Goal: Task Accomplishment & Management: Use online tool/utility

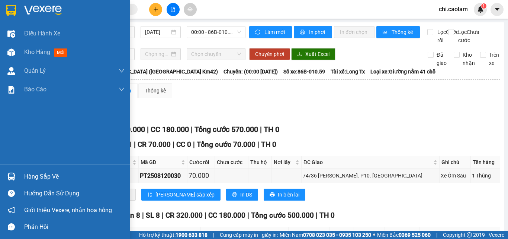
scroll to position [74, 0]
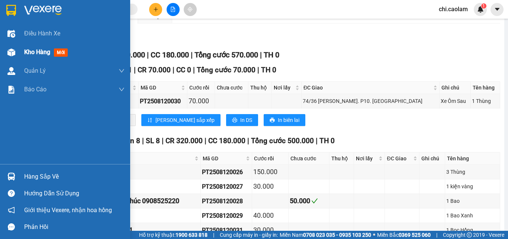
click at [20, 50] on div "Kho hàng mới" at bounding box center [65, 52] width 130 height 19
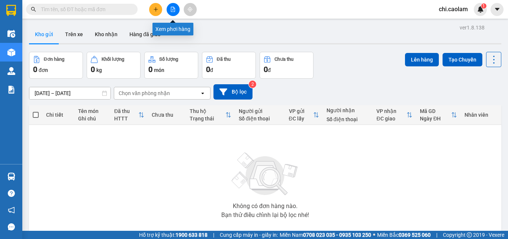
click at [170, 8] on button at bounding box center [173, 9] width 13 height 13
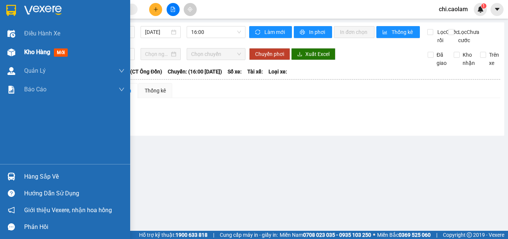
click at [17, 53] on div "Kho hàng mới" at bounding box center [65, 52] width 130 height 19
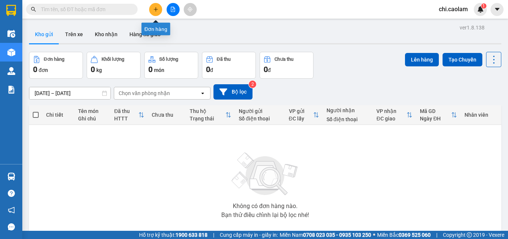
click at [176, 9] on button at bounding box center [173, 9] width 13 height 13
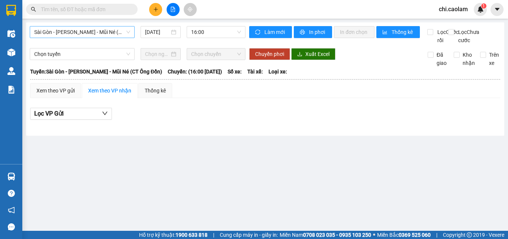
drag, startPoint x: 73, startPoint y: 28, endPoint x: 69, endPoint y: 38, distance: 10.3
click at [73, 28] on span "Sài Gòn - [PERSON_NAME] Né (CT [PERSON_NAME])" at bounding box center [82, 31] width 96 height 11
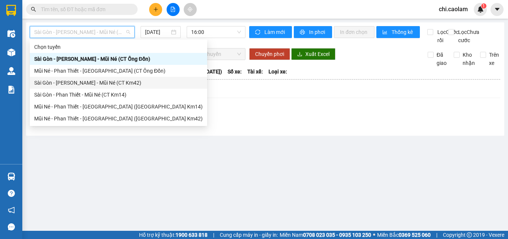
click at [69, 78] on div "Sài Gòn - [PERSON_NAME] Né (CT Km42)" at bounding box center [119, 83] width 178 height 12
type input "[DATE]"
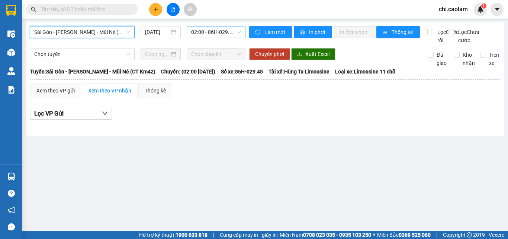
drag, startPoint x: 221, startPoint y: 30, endPoint x: 220, endPoint y: 37, distance: 7.2
click at [221, 34] on span "02:00 - 86H-029.45 - (Đã hủy)" at bounding box center [216, 31] width 50 height 11
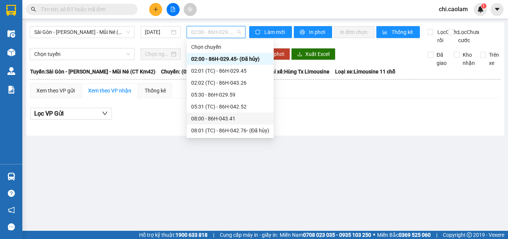
click at [213, 118] on div "08:00 - 86H-043.41" at bounding box center [230, 118] width 78 height 8
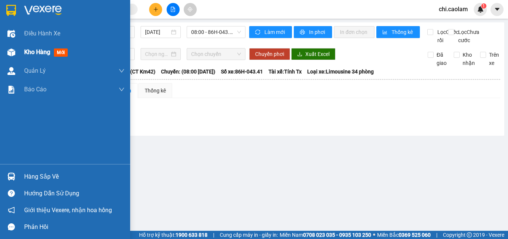
click at [9, 55] on img at bounding box center [11, 52] width 8 height 8
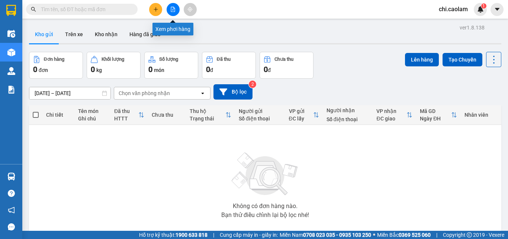
click at [178, 12] on button at bounding box center [173, 9] width 13 height 13
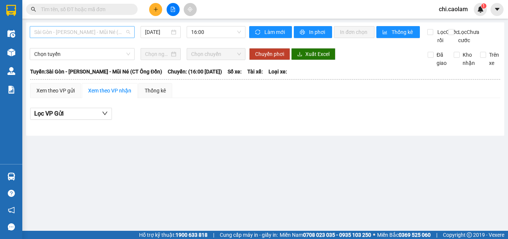
click at [78, 32] on span "Sài Gòn - [PERSON_NAME] Né (CT [PERSON_NAME])" at bounding box center [82, 31] width 96 height 11
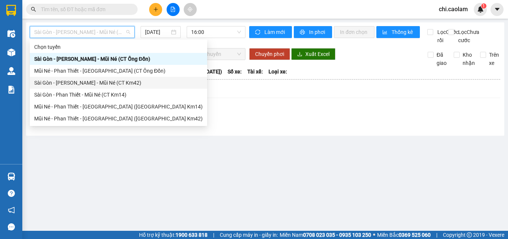
click at [72, 82] on div "Sài Gòn - [PERSON_NAME] Né (CT Km42)" at bounding box center [118, 83] width 169 height 8
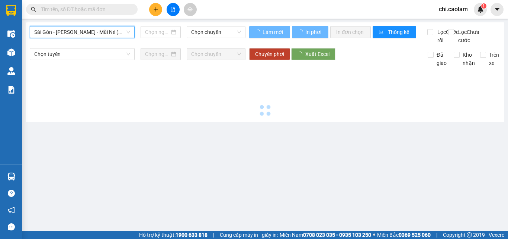
type input "[DATE]"
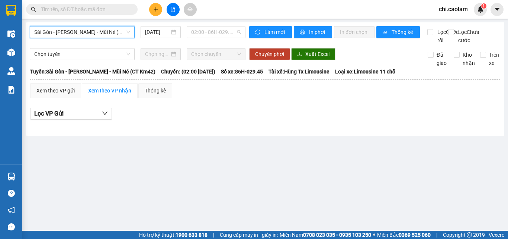
drag, startPoint x: 211, startPoint y: 33, endPoint x: 243, endPoint y: 110, distance: 82.7
click at [211, 35] on span "02:00 - 86H-029.45 - (Đã hủy)" at bounding box center [216, 31] width 50 height 11
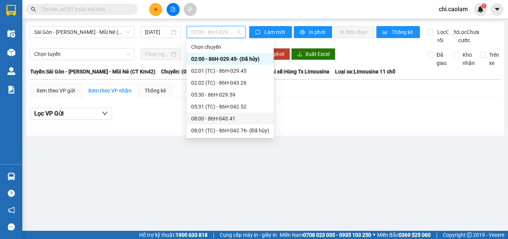
click at [210, 121] on div "08:00 - 86H-043.41" at bounding box center [230, 118] width 78 height 8
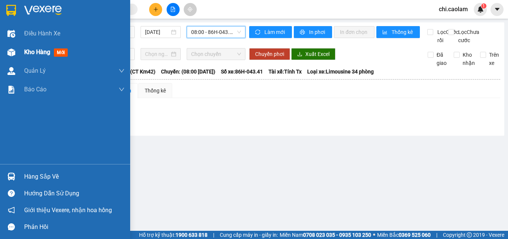
click at [9, 55] on img at bounding box center [11, 52] width 8 height 8
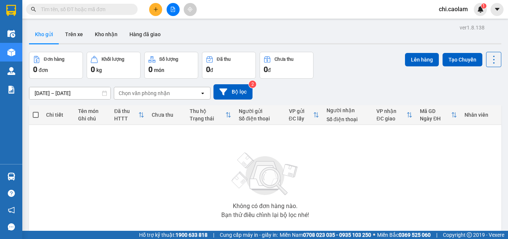
drag, startPoint x: 461, startPoint y: 10, endPoint x: 454, endPoint y: 15, distance: 8.3
click at [455, 13] on span "chi.caolam" at bounding box center [453, 8] width 41 height 9
click at [453, 22] on span "Đăng xuất" at bounding box center [461, 23] width 31 height 8
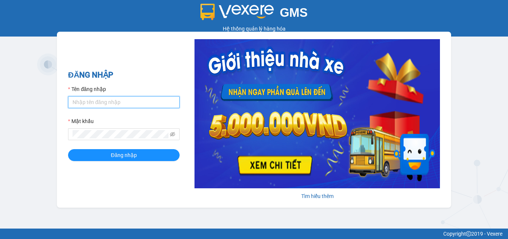
drag, startPoint x: 133, startPoint y: 100, endPoint x: 137, endPoint y: 106, distance: 7.2
click at [133, 100] on input "Tên đăng nhập" at bounding box center [124, 102] width 112 height 12
type input "minh.caolam"
click at [113, 127] on div "Mật khẩu" at bounding box center [124, 122] width 112 height 11
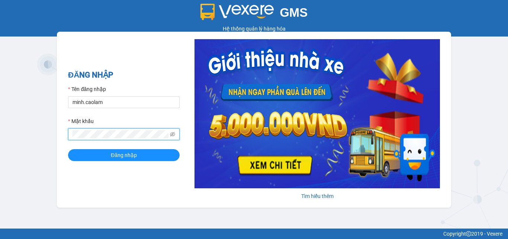
click at [68, 149] on button "Đăng nhập" at bounding box center [124, 155] width 112 height 12
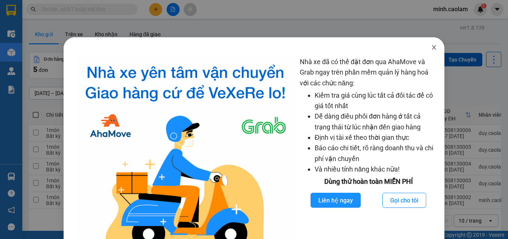
click at [431, 50] on icon "close" at bounding box center [434, 47] width 6 height 6
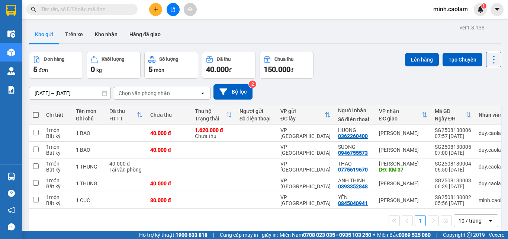
click at [34, 114] on span at bounding box center [36, 115] width 6 height 6
click at [36, 111] on input "checkbox" at bounding box center [36, 111] width 0 height 0
checkbox input "true"
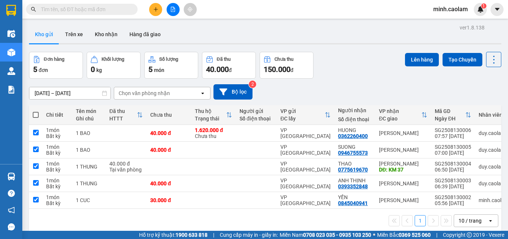
checkbox input "true"
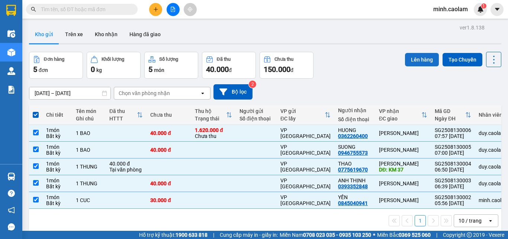
click at [410, 61] on button "Lên hàng" at bounding box center [422, 59] width 34 height 13
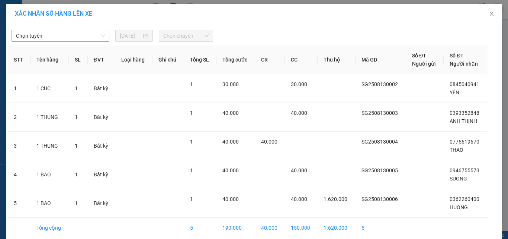
click at [46, 36] on span "Chọn tuyến" at bounding box center [60, 35] width 89 height 11
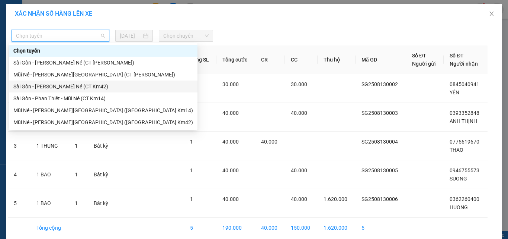
drag, startPoint x: 58, startPoint y: 86, endPoint x: 63, endPoint y: 83, distance: 5.9
click at [60, 85] on div "Sài Gòn - [PERSON_NAME] Né (CT Km42)" at bounding box center [103, 86] width 180 height 8
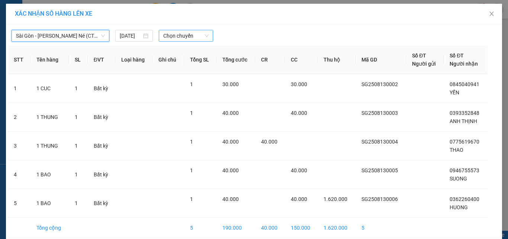
click at [181, 35] on span "Chọn chuyến" at bounding box center [186, 35] width 46 height 11
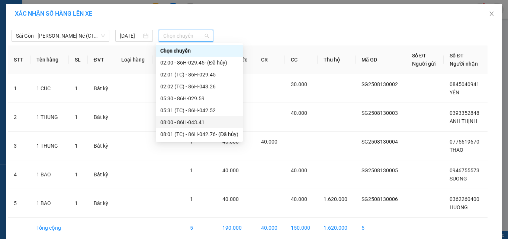
click at [190, 123] on div "08:00 - 86H-043.41" at bounding box center [199, 122] width 78 height 8
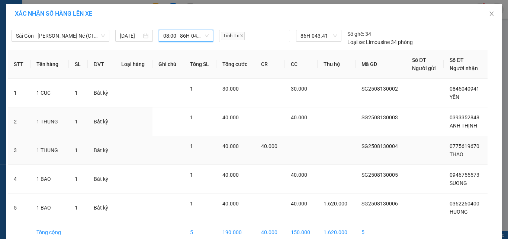
scroll to position [38, 0]
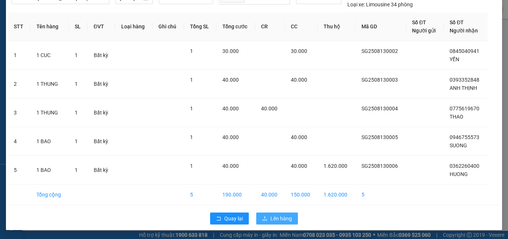
drag, startPoint x: 272, startPoint y: 219, endPoint x: 264, endPoint y: 226, distance: 10.6
click at [271, 219] on span "Lên hàng" at bounding box center [282, 218] width 22 height 8
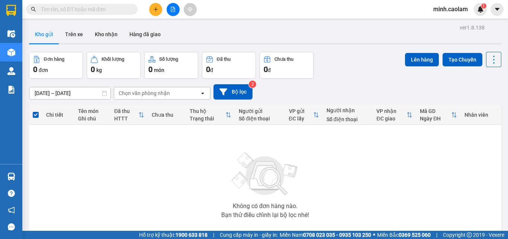
click at [168, 9] on button at bounding box center [173, 9] width 13 height 13
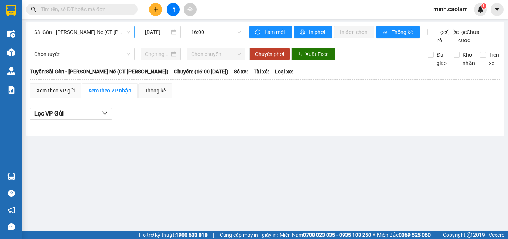
drag, startPoint x: 63, startPoint y: 31, endPoint x: 58, endPoint y: 34, distance: 6.2
click at [61, 31] on span "Sài Gòn - [PERSON_NAME] Né (CT [PERSON_NAME])" at bounding box center [82, 31] width 96 height 11
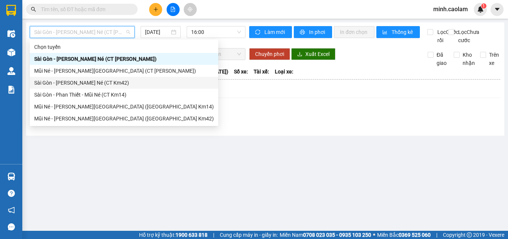
click at [63, 84] on div "Sài Gòn - [PERSON_NAME] Né (CT Km42)" at bounding box center [124, 83] width 180 height 8
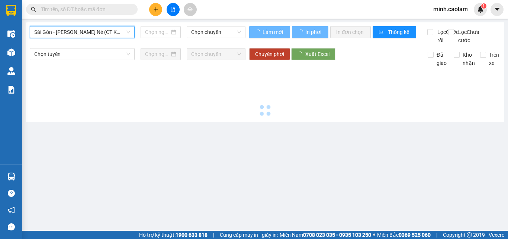
type input "[DATE]"
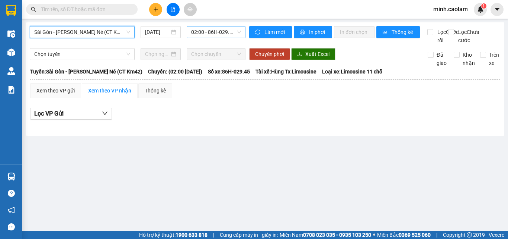
click at [205, 28] on span "02:00 - 86H-029.45 - (Đã hủy)" at bounding box center [216, 31] width 50 height 11
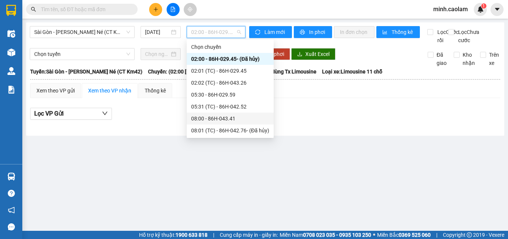
drag, startPoint x: 214, startPoint y: 124, endPoint x: 270, endPoint y: 74, distance: 75.1
click at [214, 123] on div "08:00 - 86H-043.41" at bounding box center [230, 118] width 87 height 12
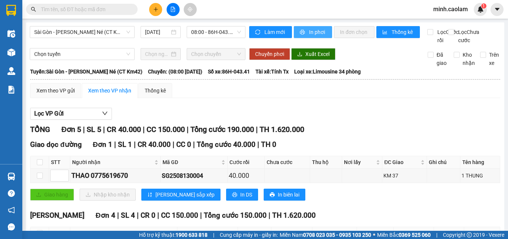
click at [315, 35] on span "In phơi" at bounding box center [317, 32] width 17 height 8
drag, startPoint x: 247, startPoint y: 112, endPoint x: 218, endPoint y: 129, distance: 33.3
click at [243, 115] on div "Xem theo VP gửi Xem theo [PERSON_NAME] Thống kê Lọc VP Gửi [PERSON_NAME] 5 | S…" at bounding box center [265, 203] width 470 height 241
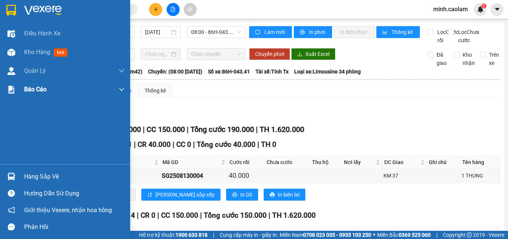
drag, startPoint x: 25, startPoint y: 53, endPoint x: 55, endPoint y: 85, distance: 44.0
click at [25, 54] on span "Kho hàng" at bounding box center [37, 51] width 26 height 7
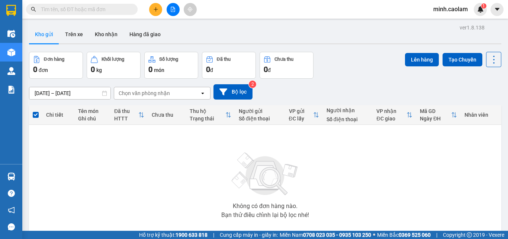
click at [46, 96] on input "[DATE] – [DATE]" at bounding box center [69, 93] width 81 height 12
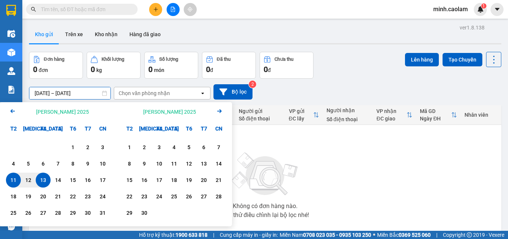
click at [10, 109] on icon "Arrow Left" at bounding box center [12, 110] width 9 height 9
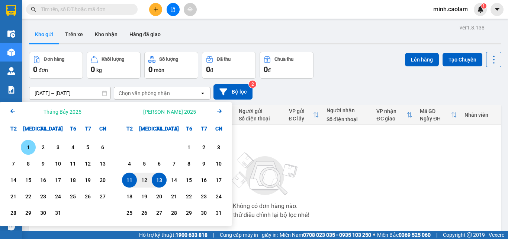
click at [26, 147] on div "1" at bounding box center [28, 147] width 10 height 9
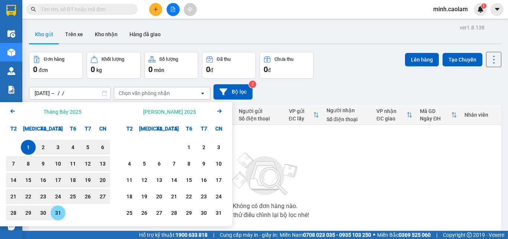
click at [55, 211] on div "31" at bounding box center [58, 212] width 10 height 9
type input "[DATE] – [DATE]"
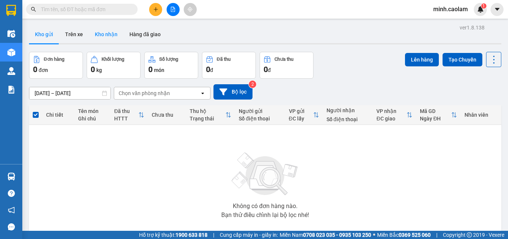
click at [105, 30] on button "Kho nhận" at bounding box center [106, 34] width 35 height 18
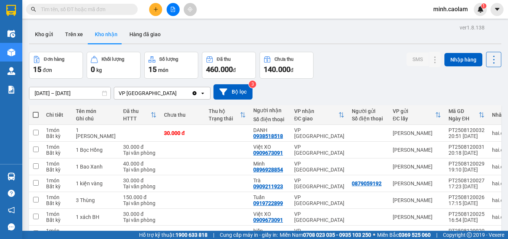
click at [54, 93] on input "[DATE] – [DATE]" at bounding box center [69, 93] width 81 height 12
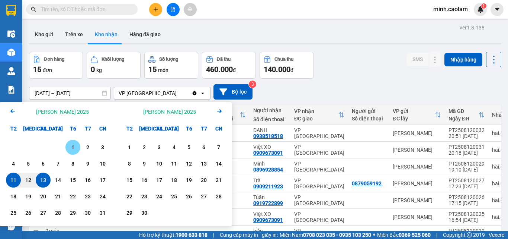
click at [74, 146] on div "1" at bounding box center [73, 147] width 10 height 9
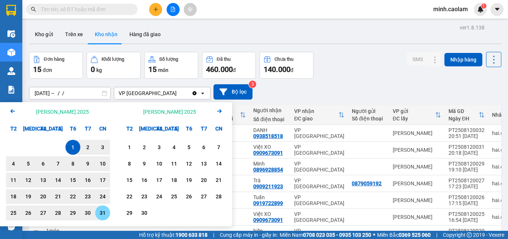
click at [106, 214] on div "31" at bounding box center [103, 212] width 10 height 9
type input "[DATE] – [DATE]"
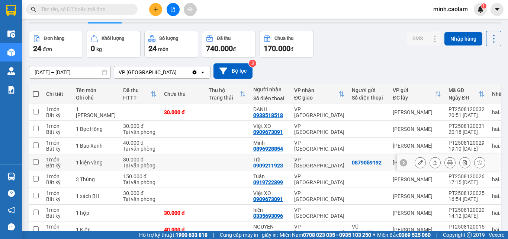
scroll to position [95, 0]
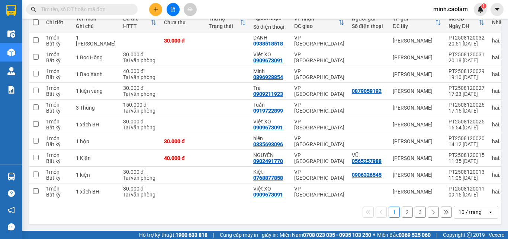
click at [415, 212] on button "3" at bounding box center [420, 211] width 11 height 11
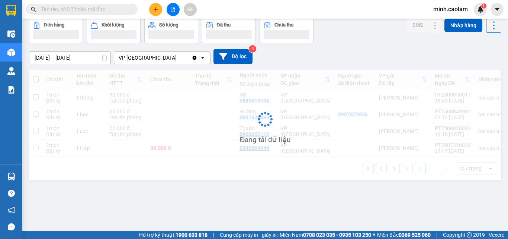
scroll to position [34, 0]
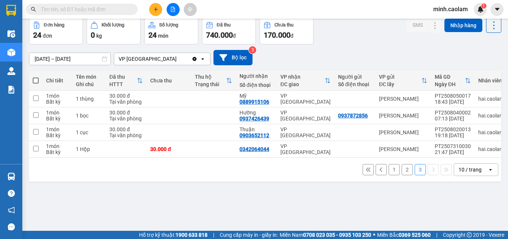
click at [403, 175] on button "2" at bounding box center [407, 169] width 11 height 11
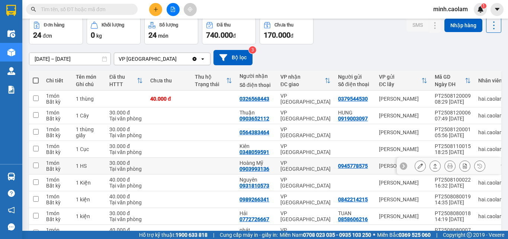
scroll to position [95, 0]
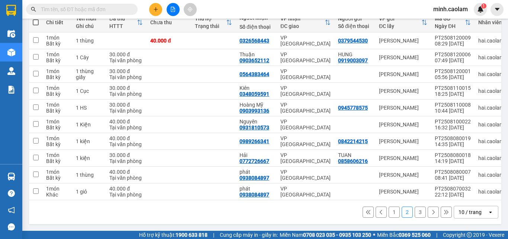
click at [393, 209] on button "1" at bounding box center [394, 211] width 11 height 11
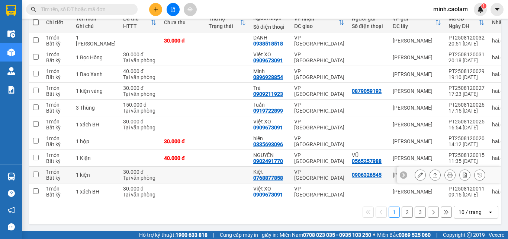
scroll to position [0, 0]
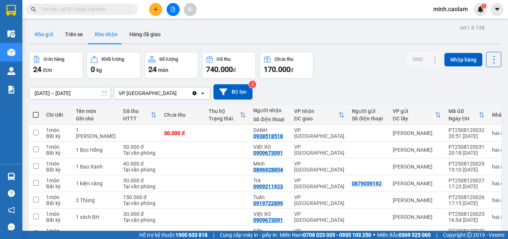
click at [40, 29] on button "Kho gửi" at bounding box center [44, 34] width 30 height 18
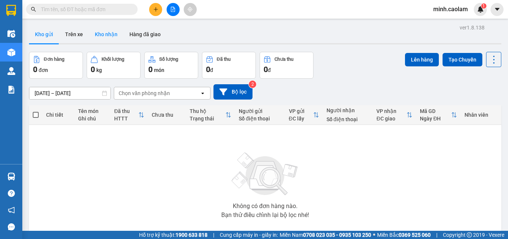
click at [106, 28] on button "Kho nhận" at bounding box center [106, 34] width 35 height 18
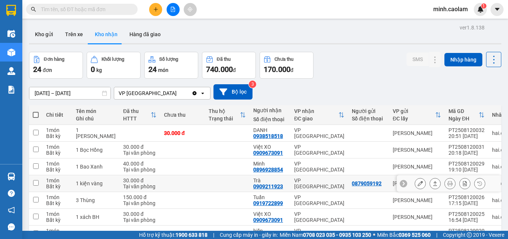
scroll to position [95, 0]
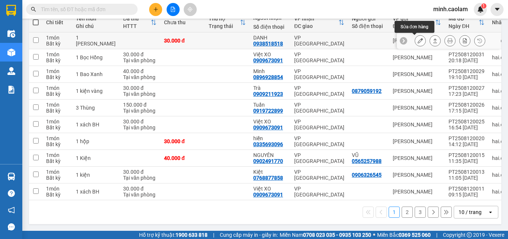
click at [418, 38] on icon at bounding box center [420, 40] width 5 height 5
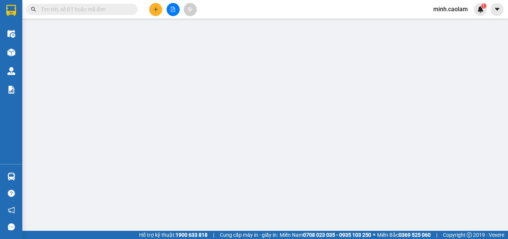
type input "0938518518"
type input "DANH"
type input "30.000"
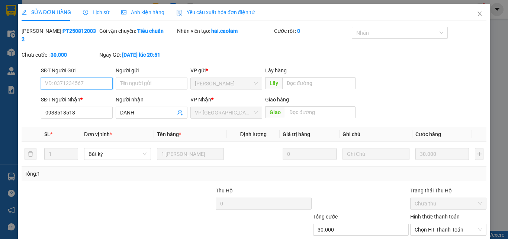
scroll to position [38, 0]
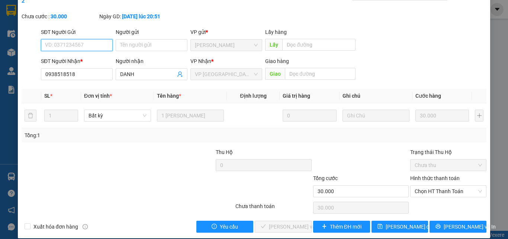
drag, startPoint x: 449, startPoint y: 181, endPoint x: 444, endPoint y: 200, distance: 19.5
click at [448, 185] on span "Chọn HT Thanh Toán" at bounding box center [448, 190] width 67 height 11
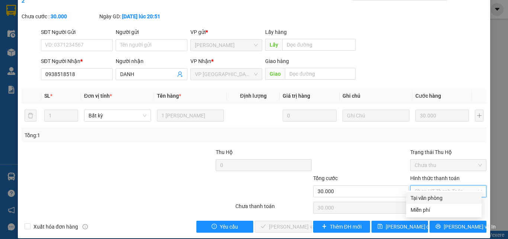
click at [438, 199] on div "Tại văn phòng" at bounding box center [444, 198] width 67 height 8
type input "0"
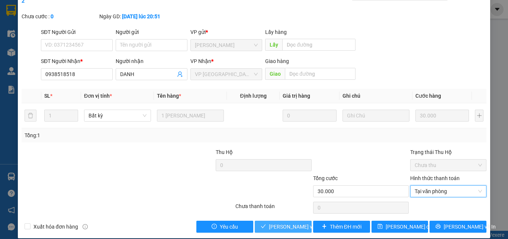
click at [287, 222] on span "[PERSON_NAME] và [PERSON_NAME] hàng" at bounding box center [319, 226] width 100 height 8
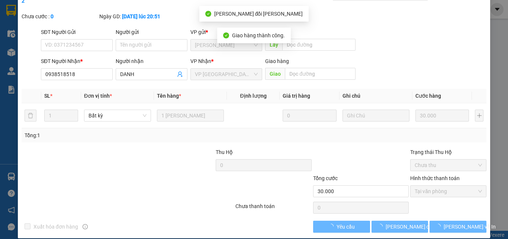
scroll to position [0, 0]
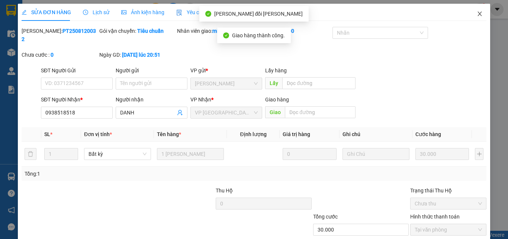
click at [480, 12] on span "Close" at bounding box center [480, 14] width 21 height 21
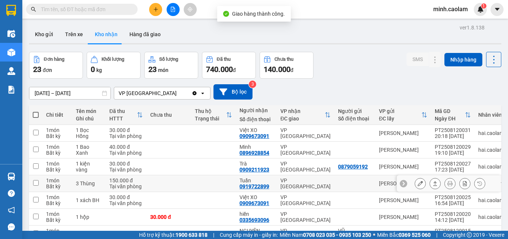
scroll to position [95, 0]
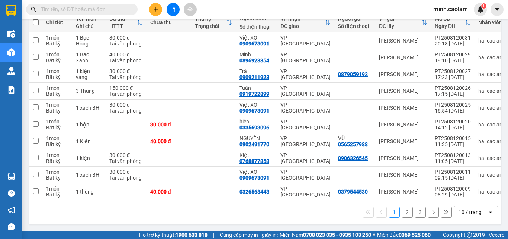
click at [415, 213] on button "3" at bounding box center [420, 211] width 11 height 11
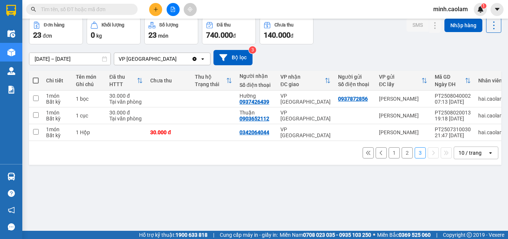
drag, startPoint x: 366, startPoint y: 154, endPoint x: 286, endPoint y: 147, distance: 80.3
click at [366, 154] on button at bounding box center [368, 152] width 11 height 11
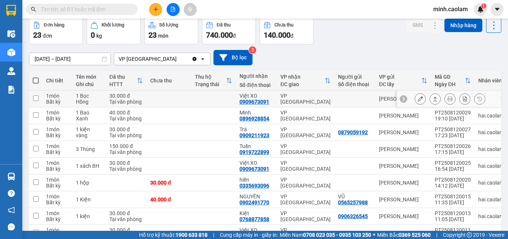
scroll to position [0, 0]
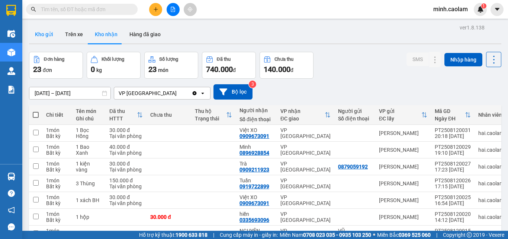
click at [37, 37] on button "Kho gửi" at bounding box center [44, 34] width 30 height 18
